Goal: Check status

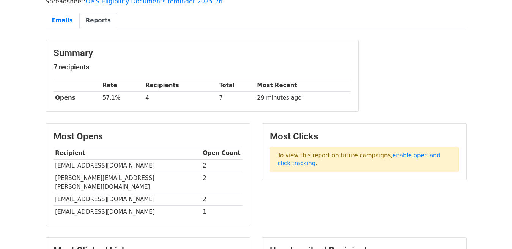
scroll to position [152, 0]
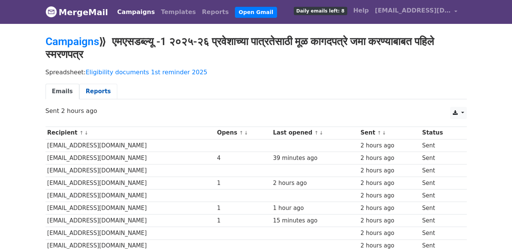
click at [87, 90] on link "Reports" at bounding box center [98, 92] width 38 height 16
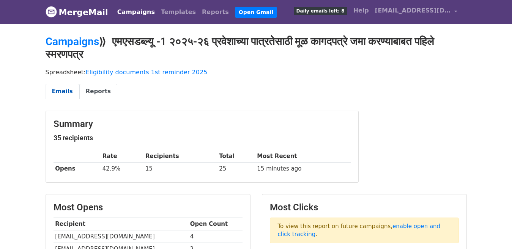
click at [60, 86] on link "Emails" at bounding box center [63, 92] width 34 height 16
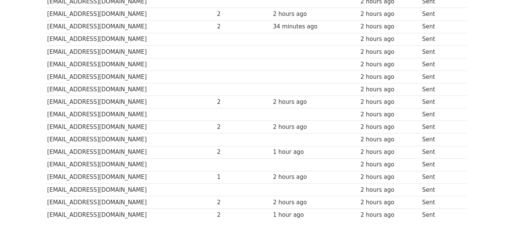
scroll to position [342, 0]
